Goal: Transaction & Acquisition: Book appointment/travel/reservation

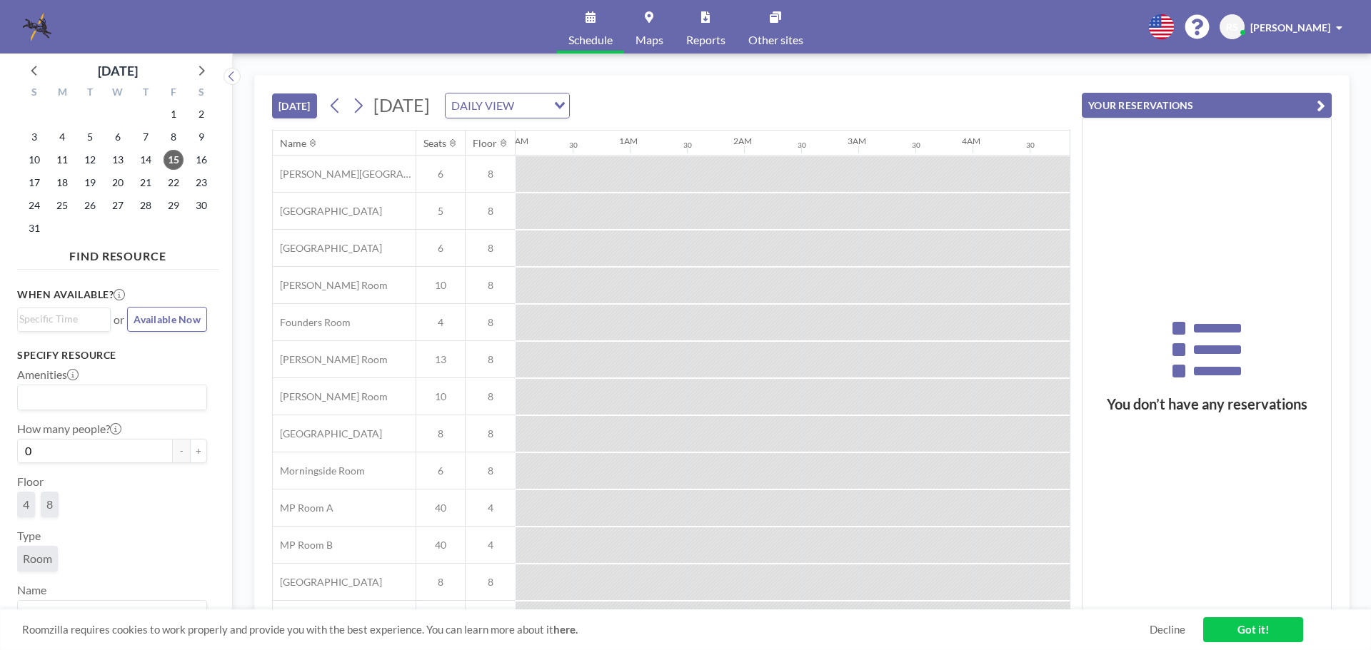
scroll to position [0, 1885]
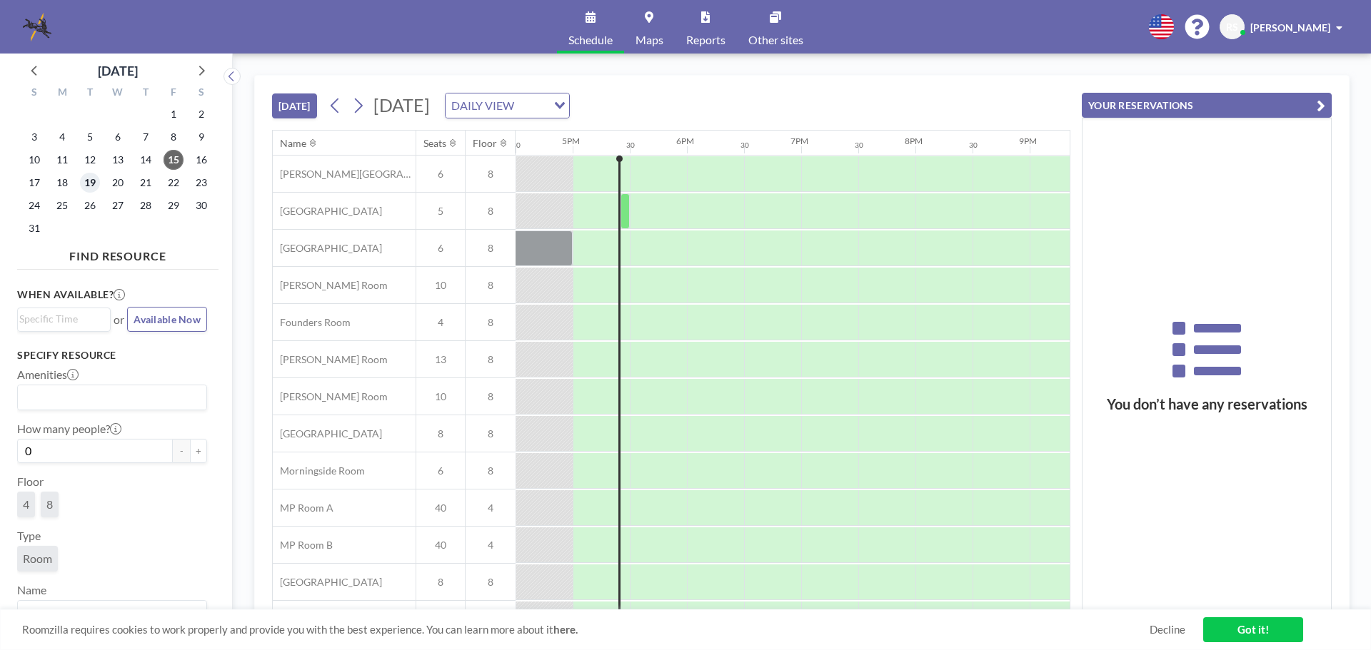
click at [95, 181] on span "19" at bounding box center [90, 183] width 20 height 20
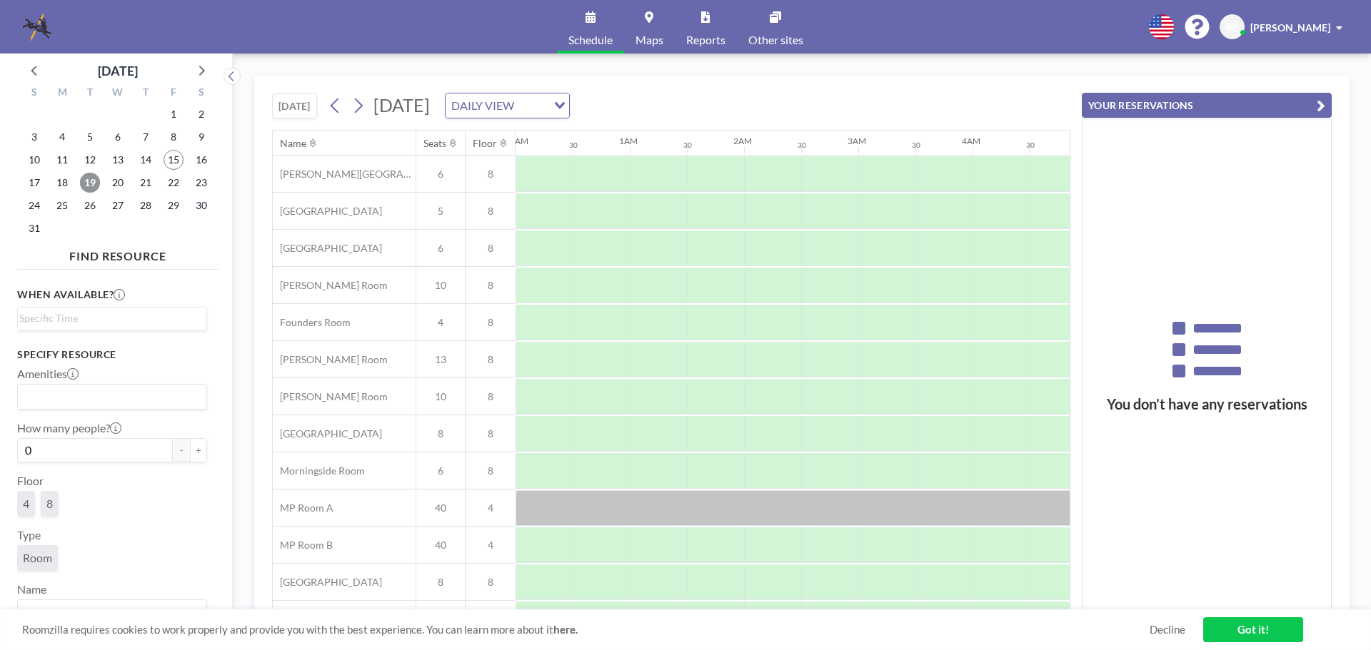
scroll to position [0, 857]
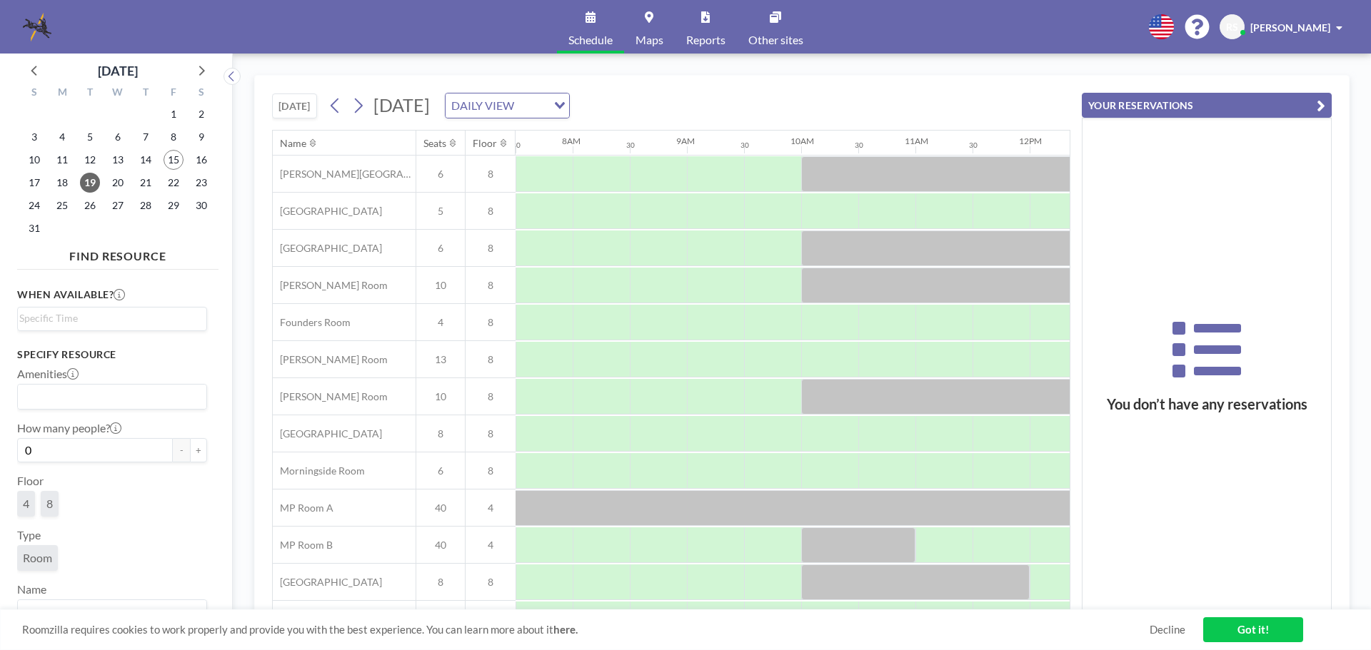
click at [750, 610] on div "Roomzilla requires cookies to work properly and provide you with the best exper…" at bounding box center [685, 630] width 1371 height 41
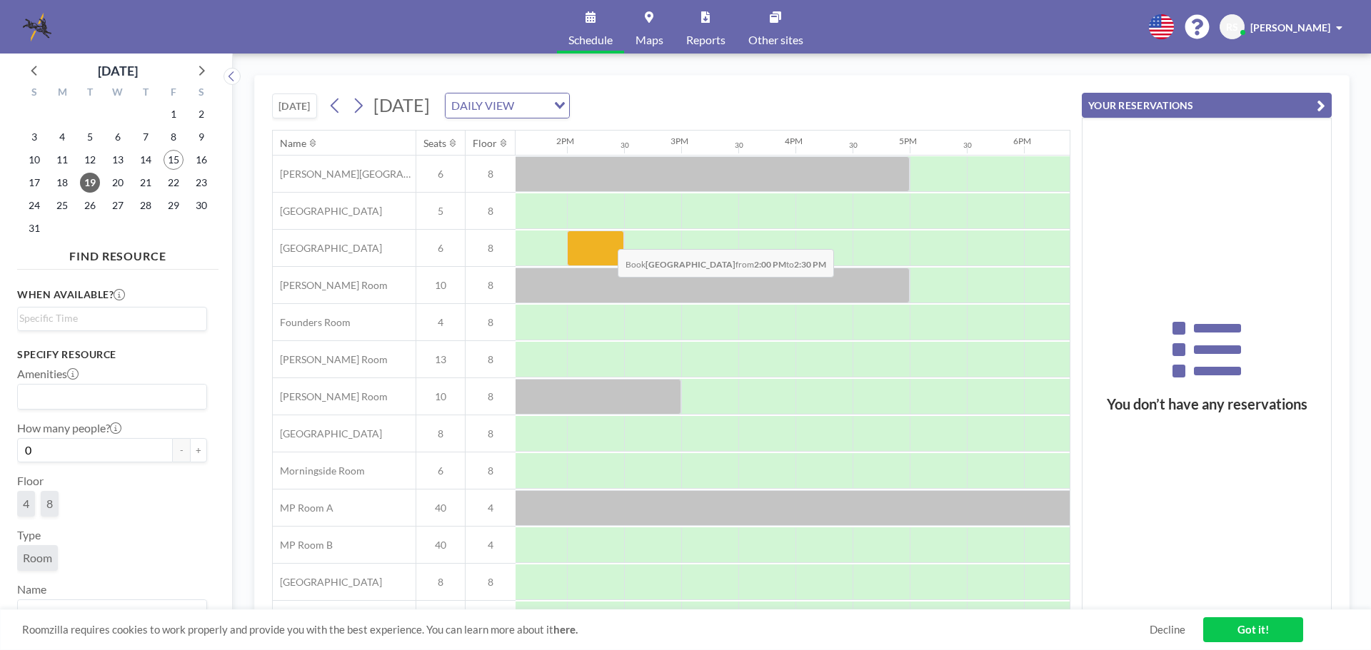
click at [606, 238] on div at bounding box center [595, 249] width 57 height 36
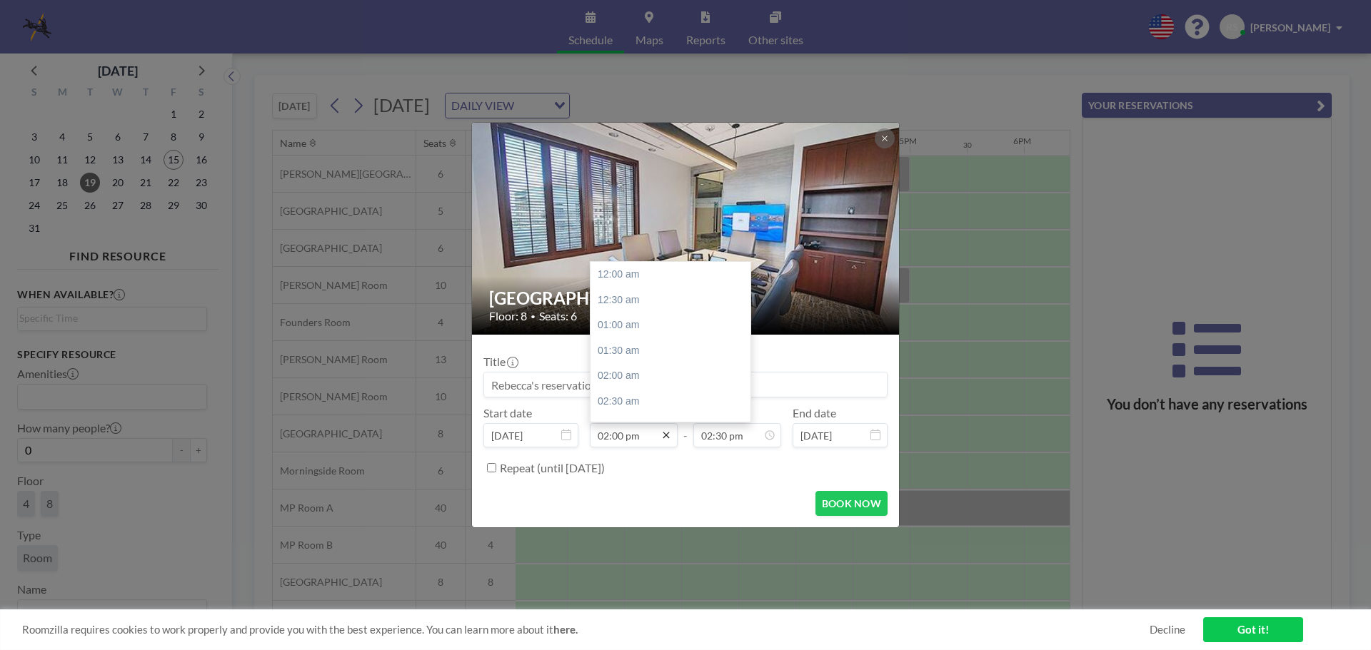
scroll to position [712, 0]
click at [625, 434] on input "02:00 pm" at bounding box center [634, 435] width 88 height 24
click at [612, 300] on div "02:30 pm" at bounding box center [673, 300] width 167 height 26
type input "02:30 pm"
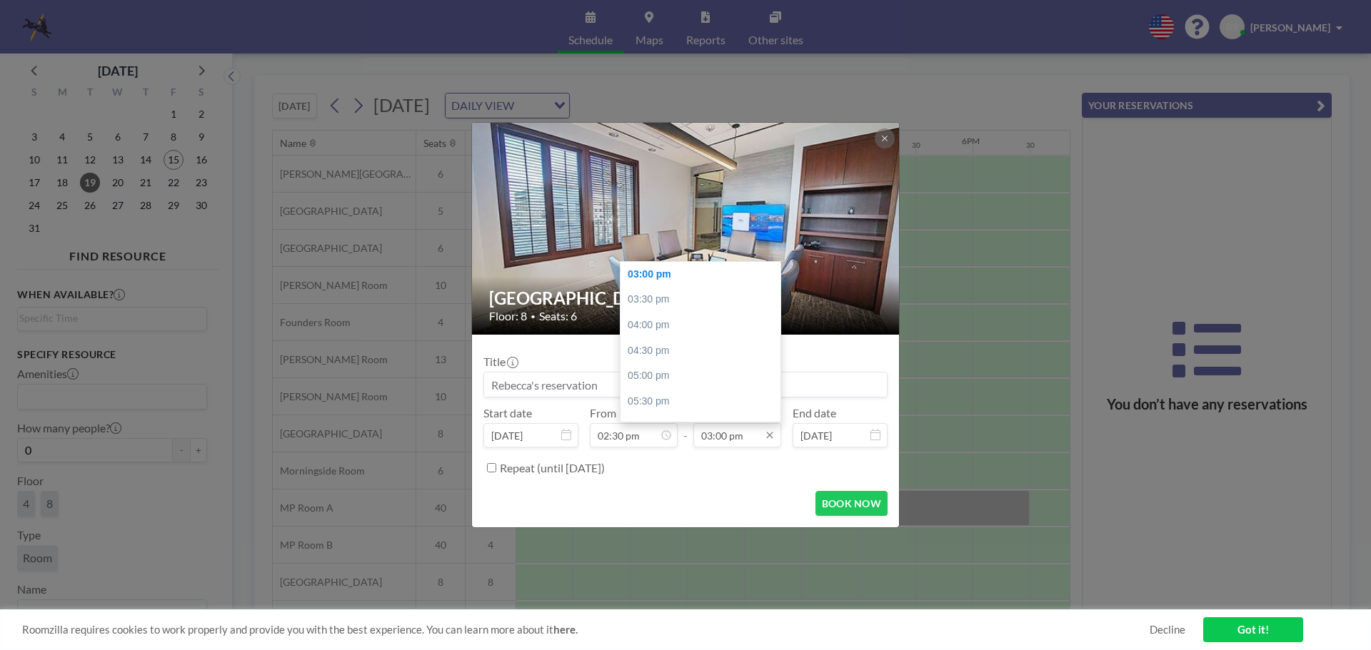
click at [741, 440] on input "03:00 pm" at bounding box center [737, 435] width 88 height 24
click at [674, 395] on div "05:30 pm" at bounding box center [703, 402] width 167 height 26
type input "05:30 pm"
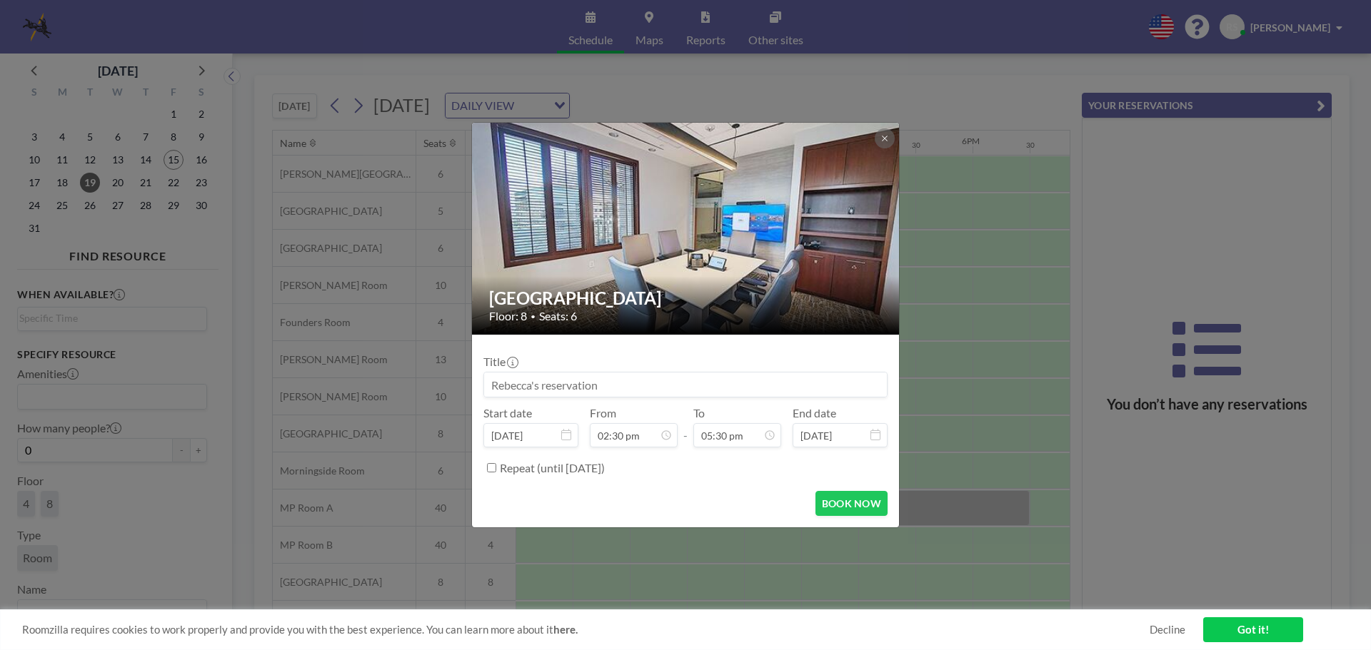
drag, startPoint x: 622, startPoint y: 386, endPoint x: 509, endPoint y: 398, distance: 113.5
click at [509, 398] on div "Title Start date [DATE] From 02:30 pm - To 05:30 pm End date [DATE] Repeat (unt…" at bounding box center [685, 413] width 404 height 134
type input "R"
type input "[PERSON_NAME] ([PERSON_NAME])"
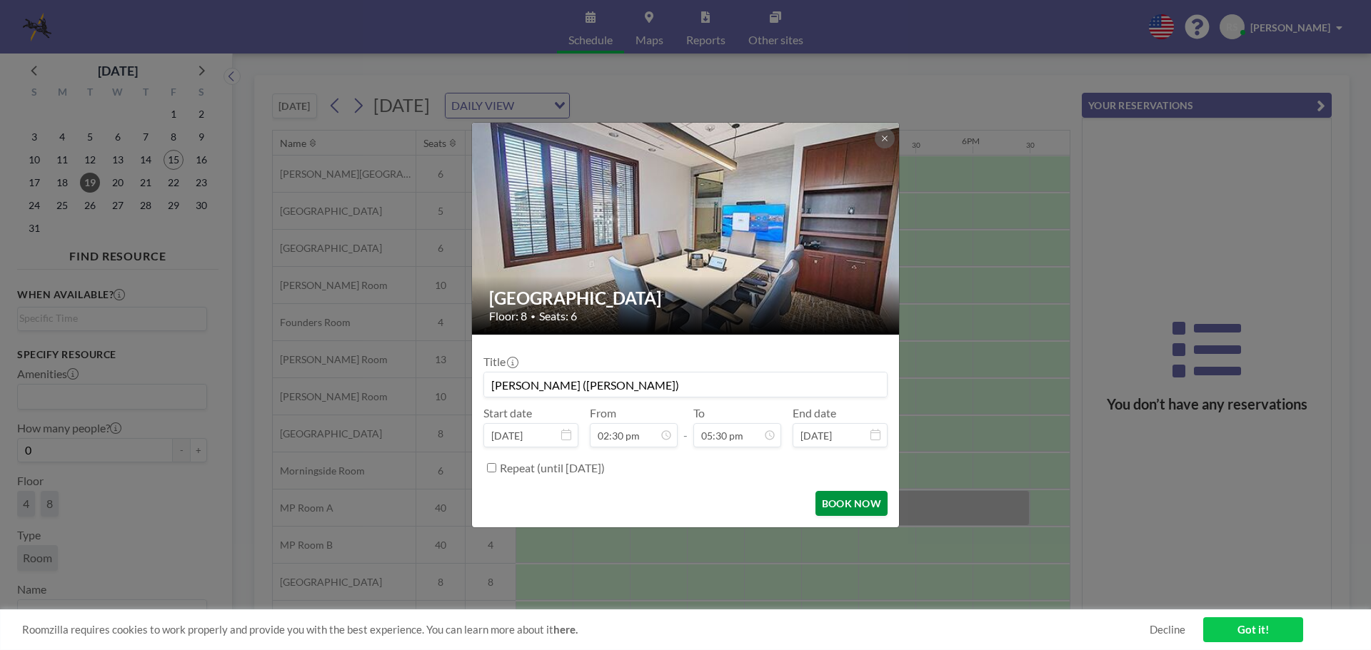
click at [838, 500] on button "BOOK NOW" at bounding box center [851, 503] width 72 height 25
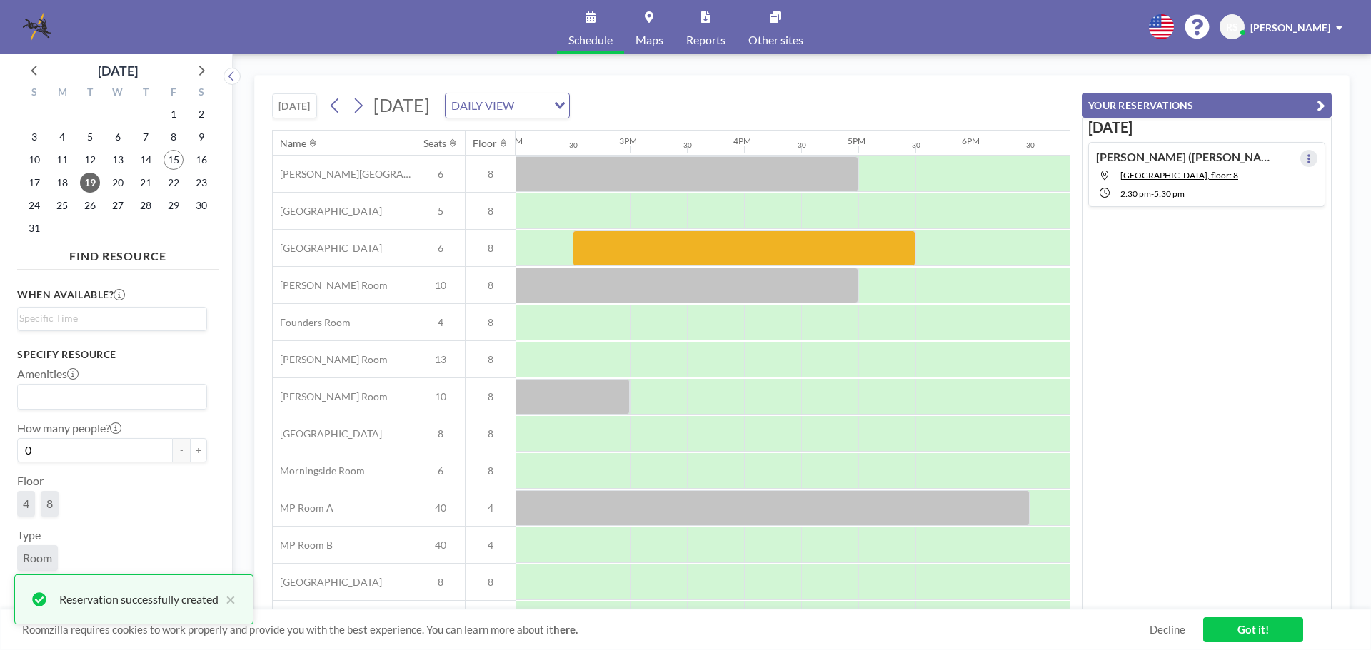
click at [1306, 157] on icon at bounding box center [1309, 158] width 6 height 9
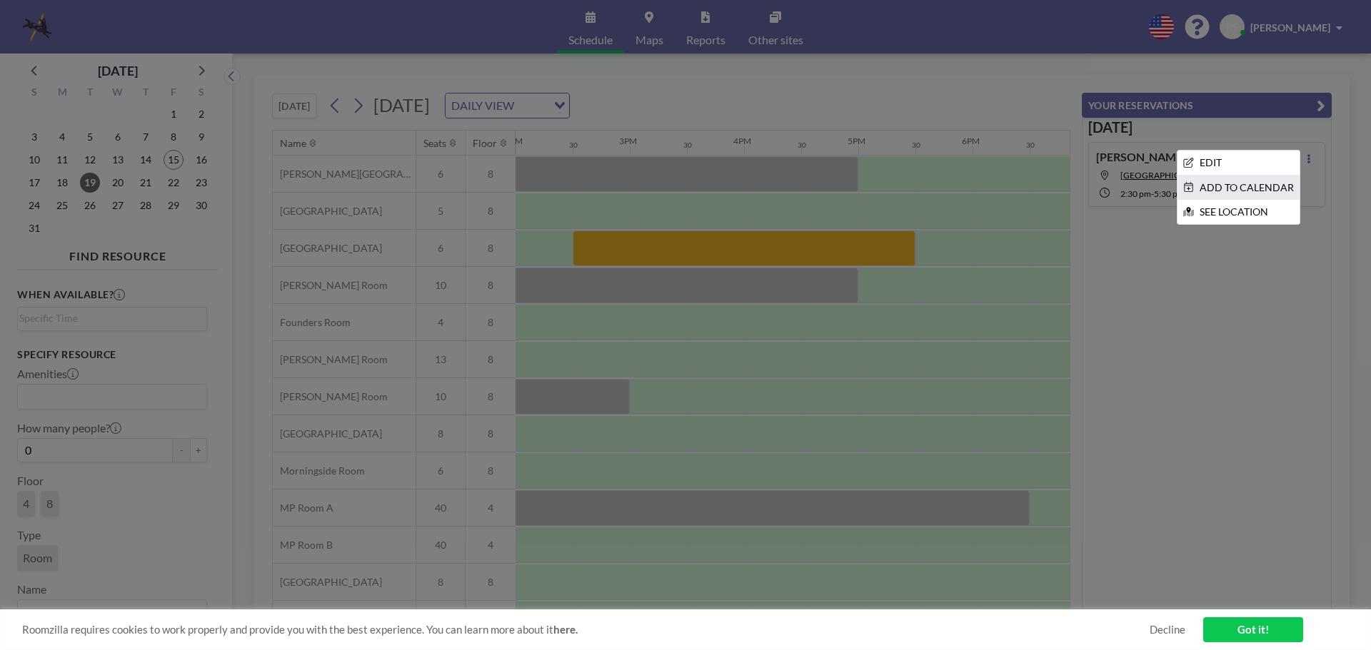
click at [1280, 182] on li "ADD TO CALENDAR" at bounding box center [1238, 188] width 122 height 24
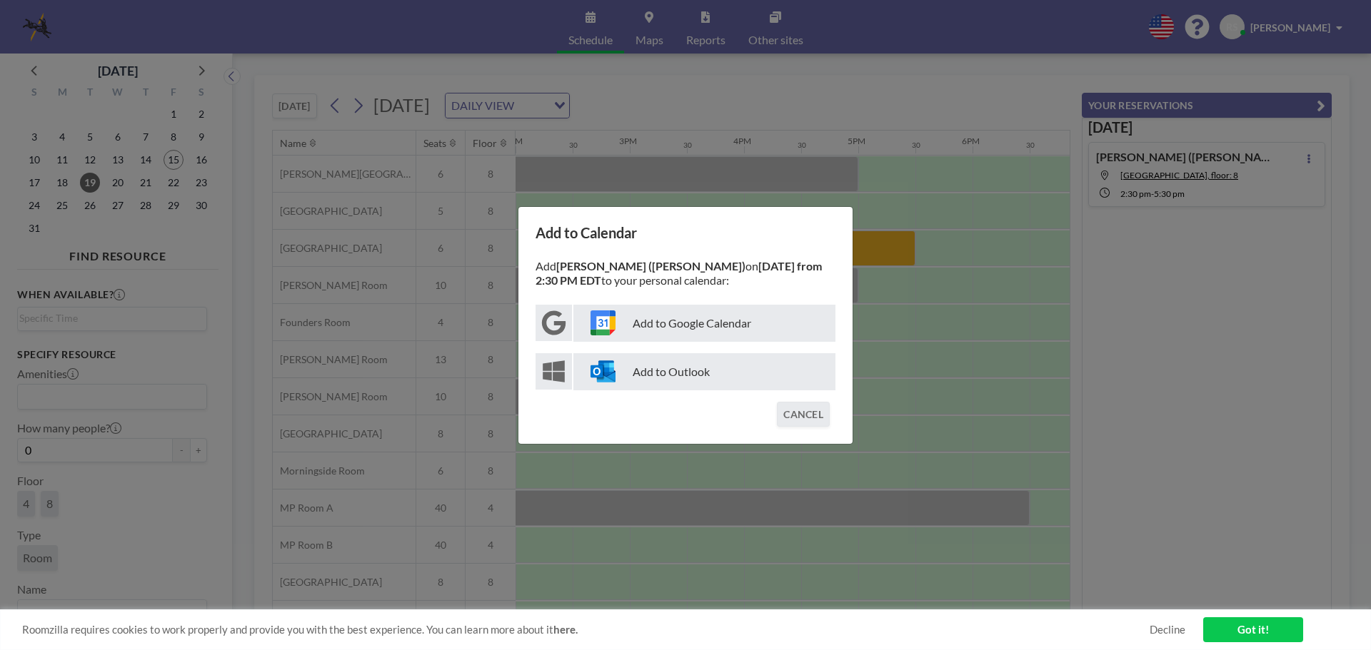
click at [723, 378] on p "Add to Outlook" at bounding box center [704, 371] width 262 height 37
